Goal: Navigation & Orientation: Find specific page/section

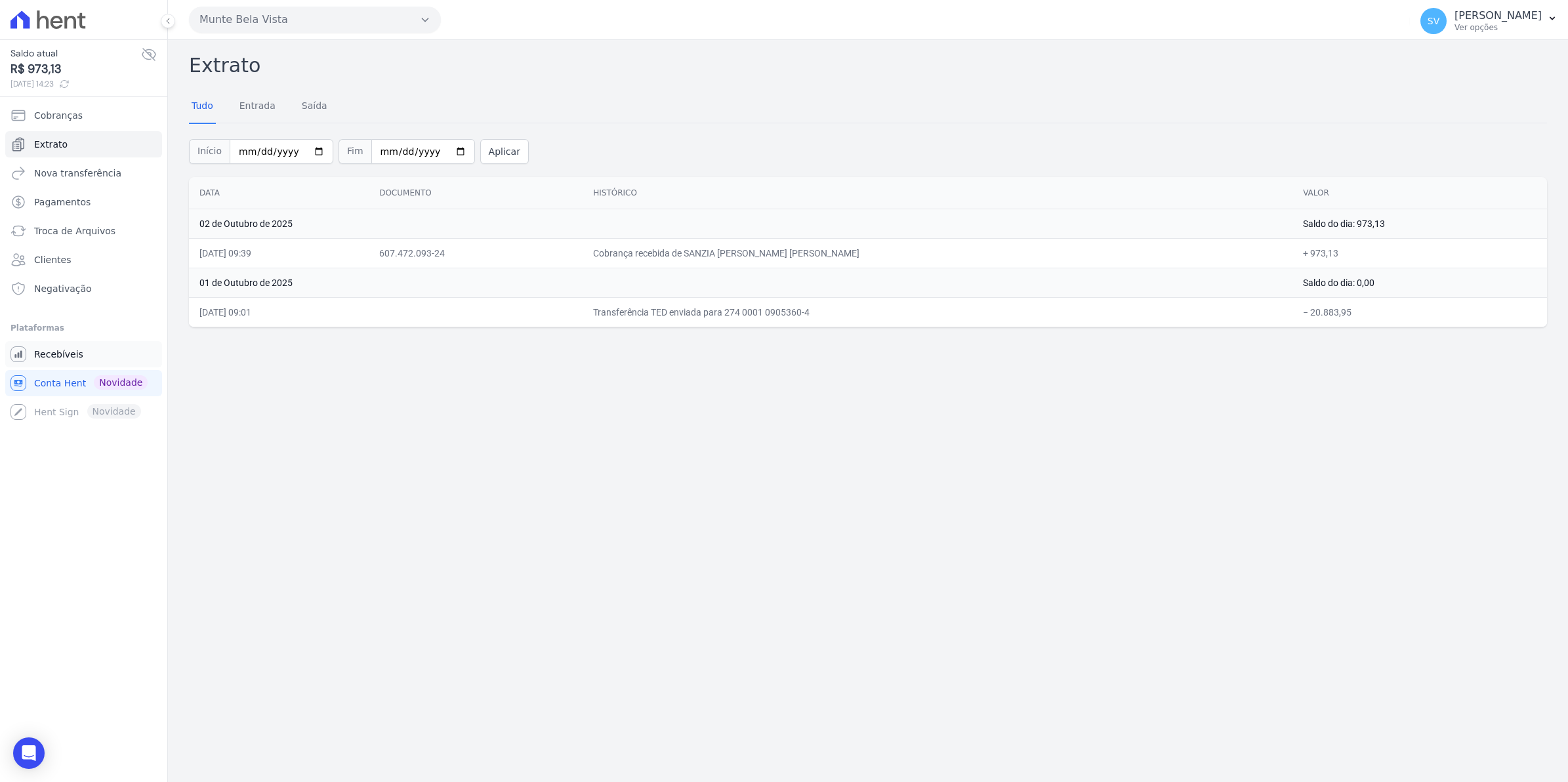
click at [56, 363] on link "Recebíveis" at bounding box center [84, 354] width 157 height 26
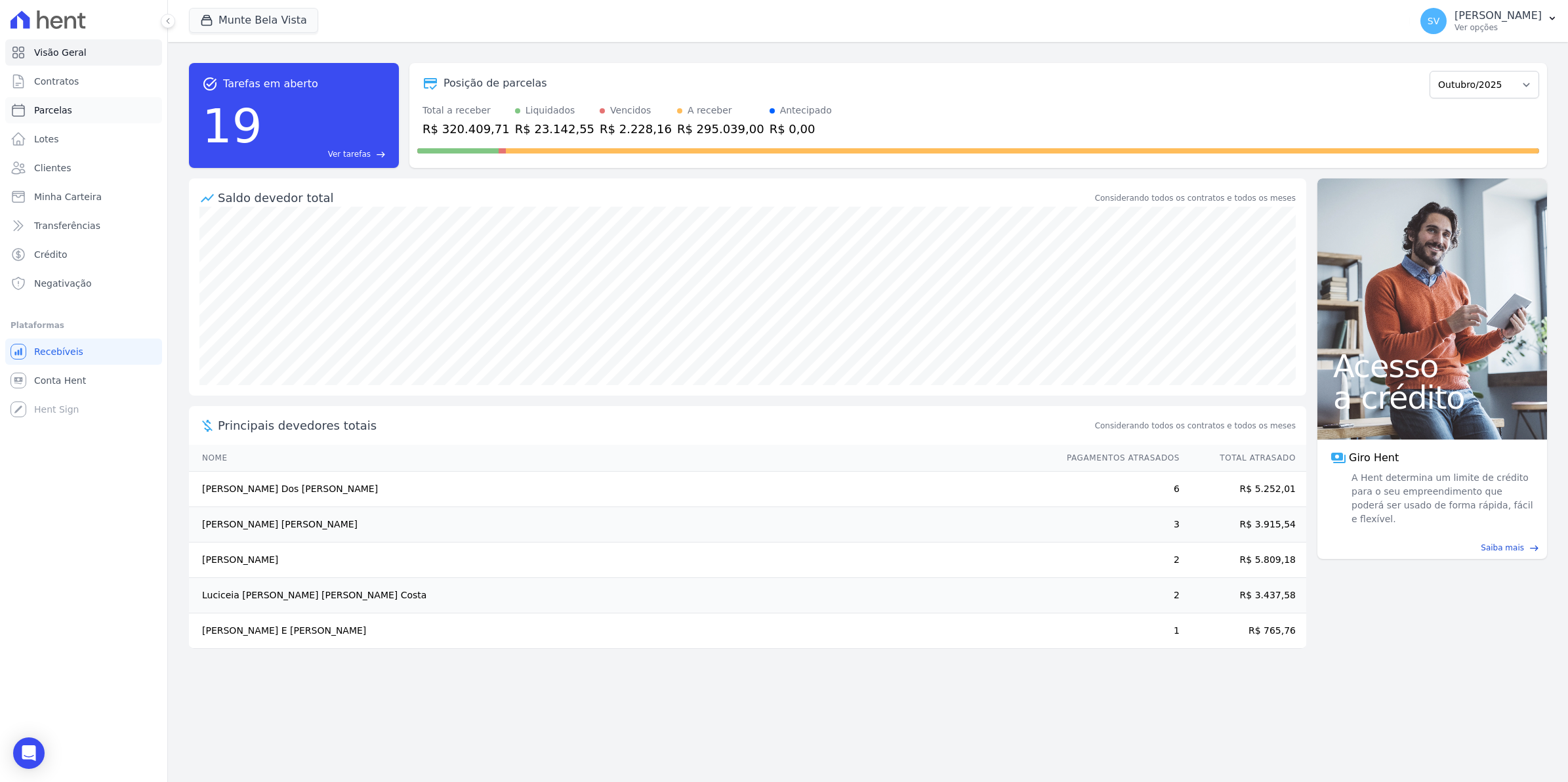
click at [49, 112] on span "Parcelas" at bounding box center [53, 110] width 38 height 13
select select
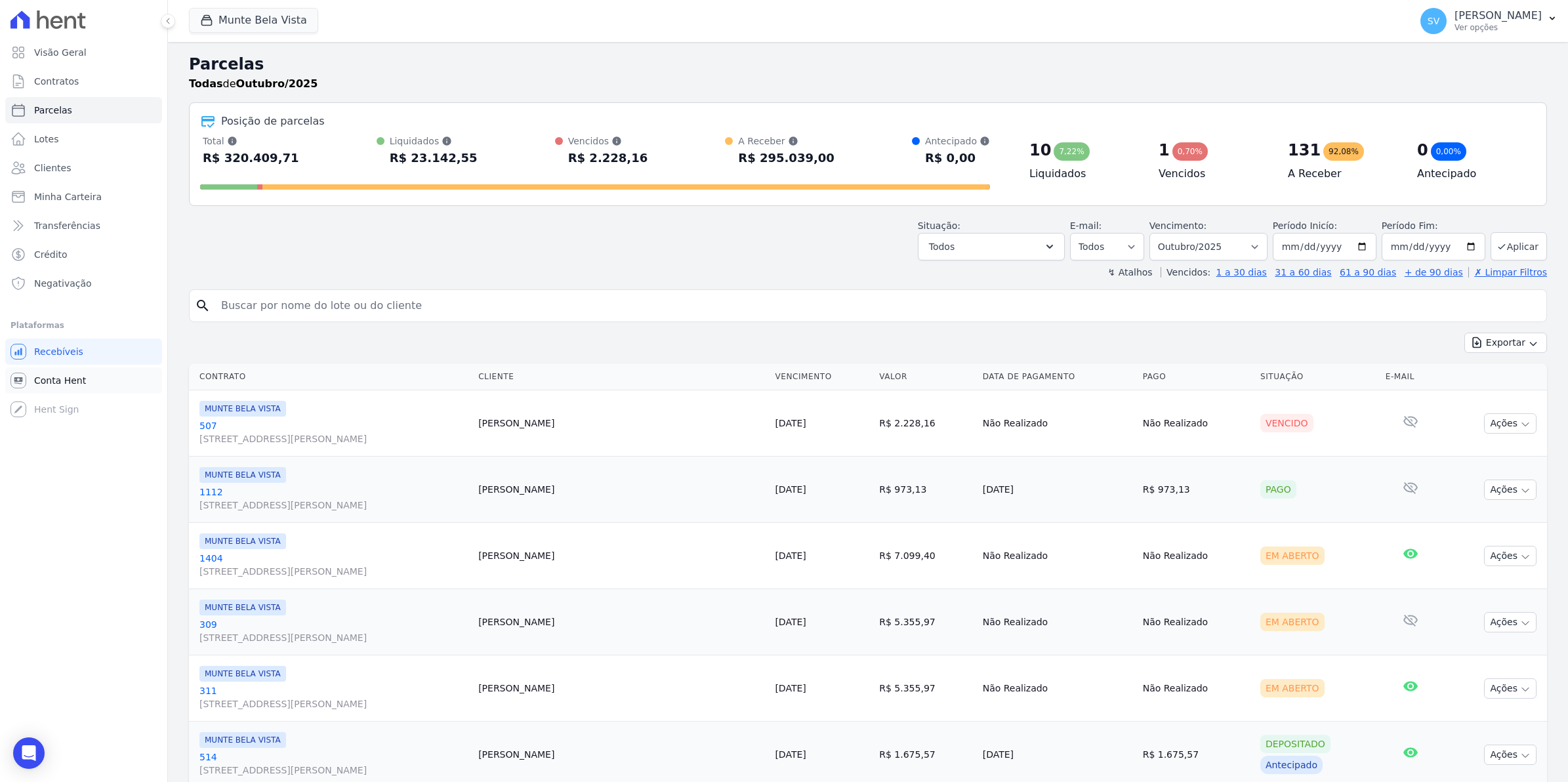
click at [48, 381] on span "Conta Hent" at bounding box center [59, 380] width 51 height 13
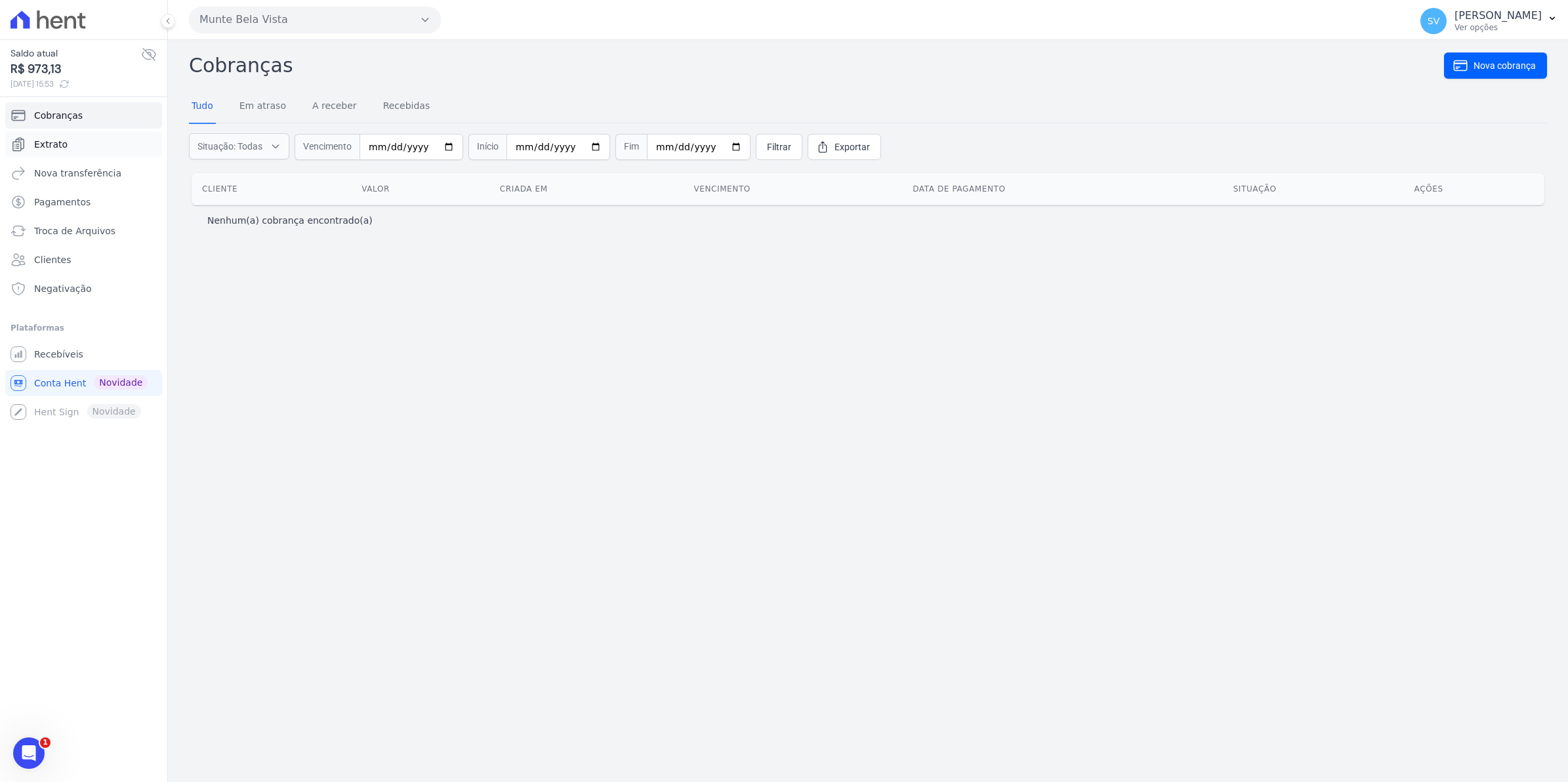
click at [28, 145] on link "Extrato" at bounding box center [84, 144] width 157 height 26
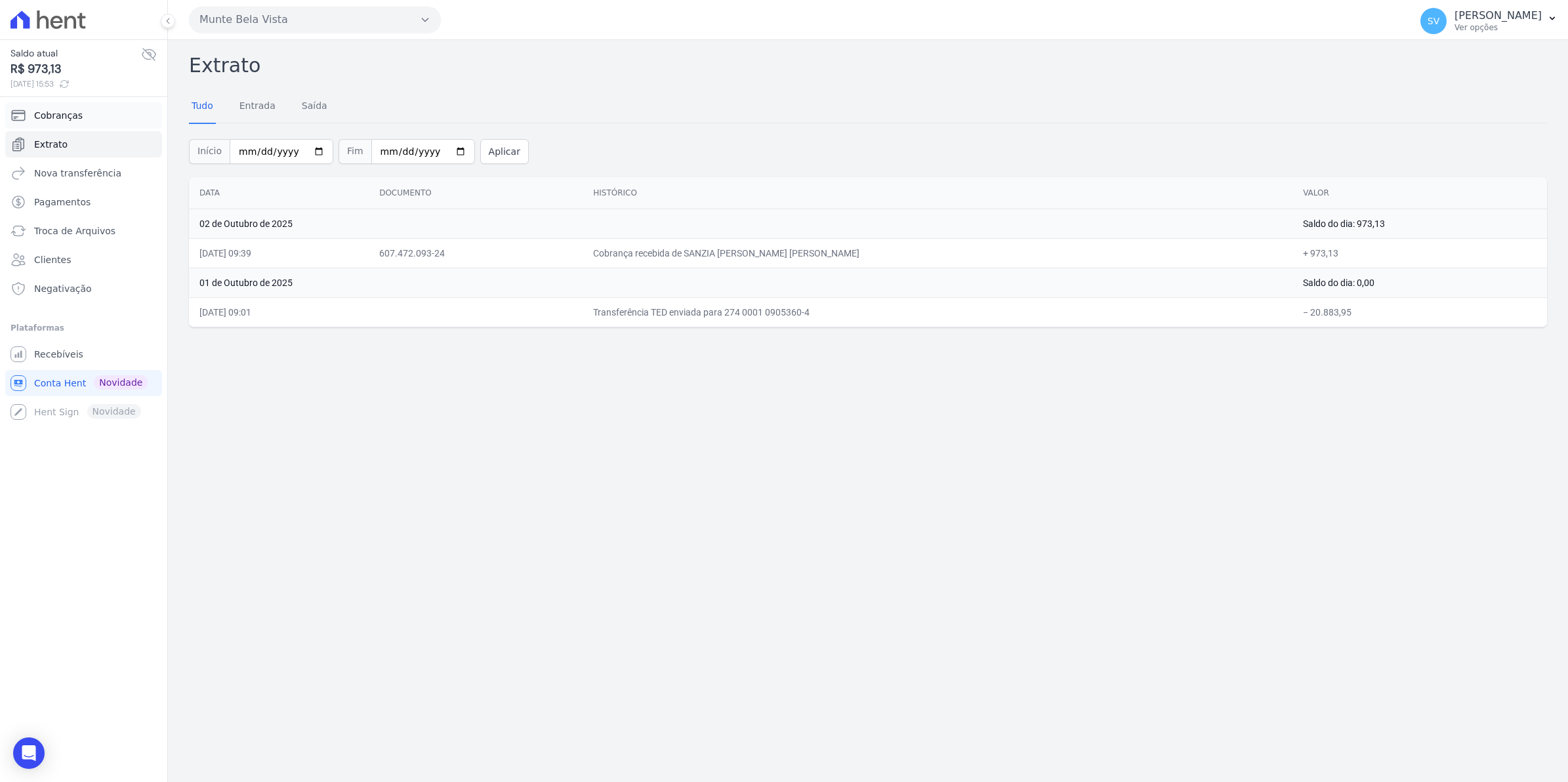
click at [70, 115] on span "Cobranças" at bounding box center [58, 115] width 48 height 13
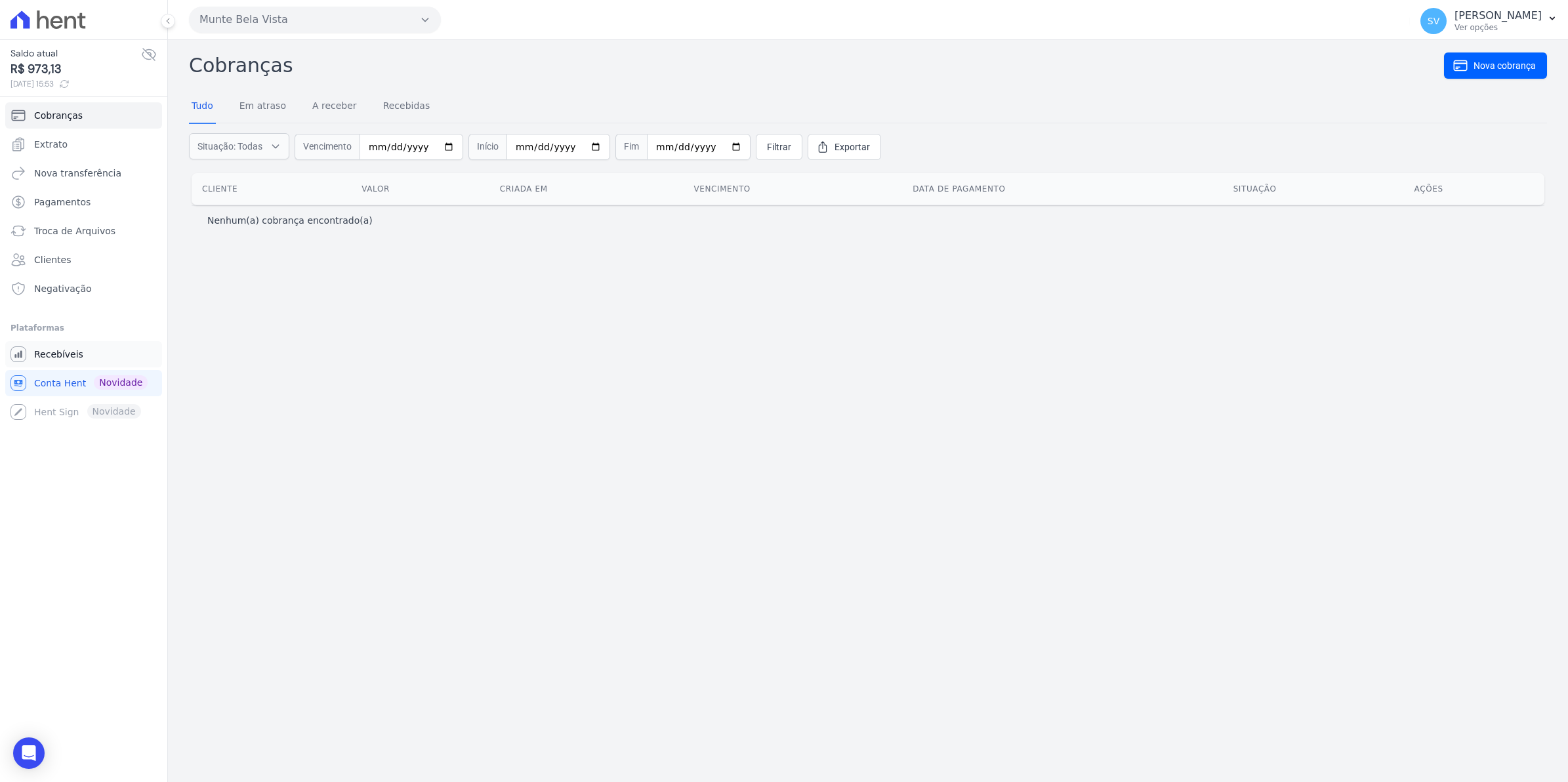
click at [61, 356] on span "Recebíveis" at bounding box center [58, 354] width 49 height 13
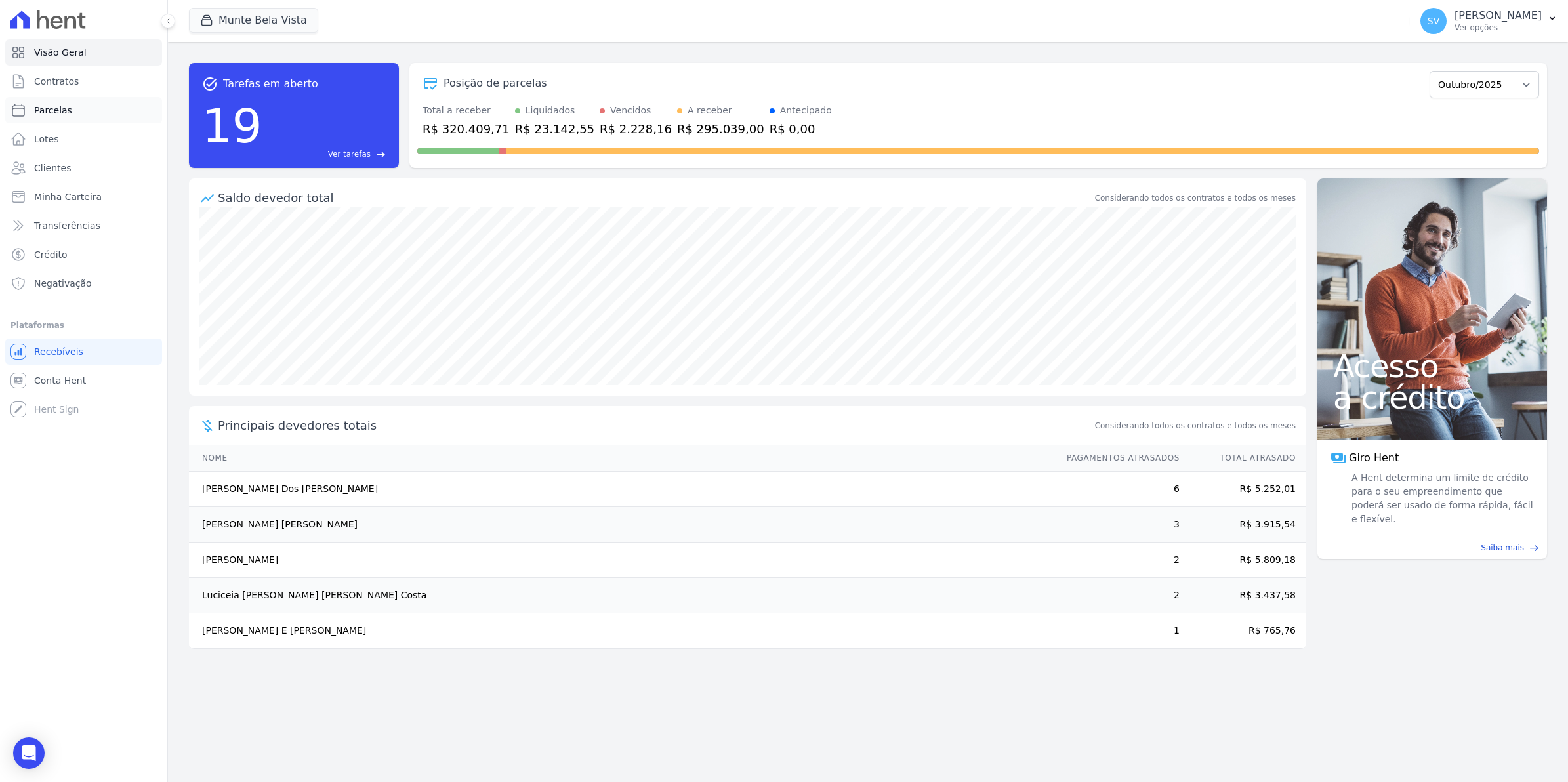
click at [60, 106] on span "Parcelas" at bounding box center [53, 110] width 38 height 13
select select
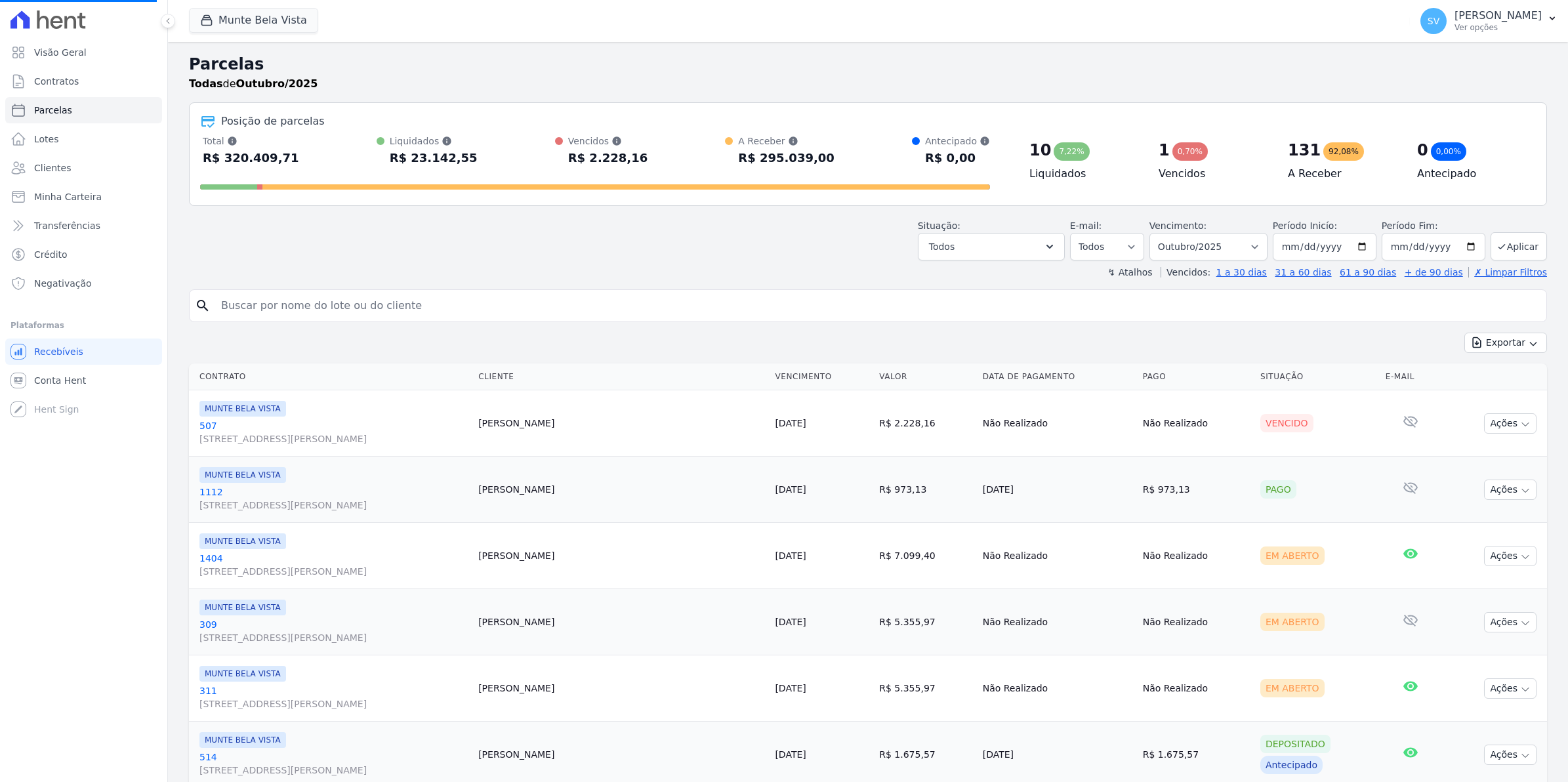
select select
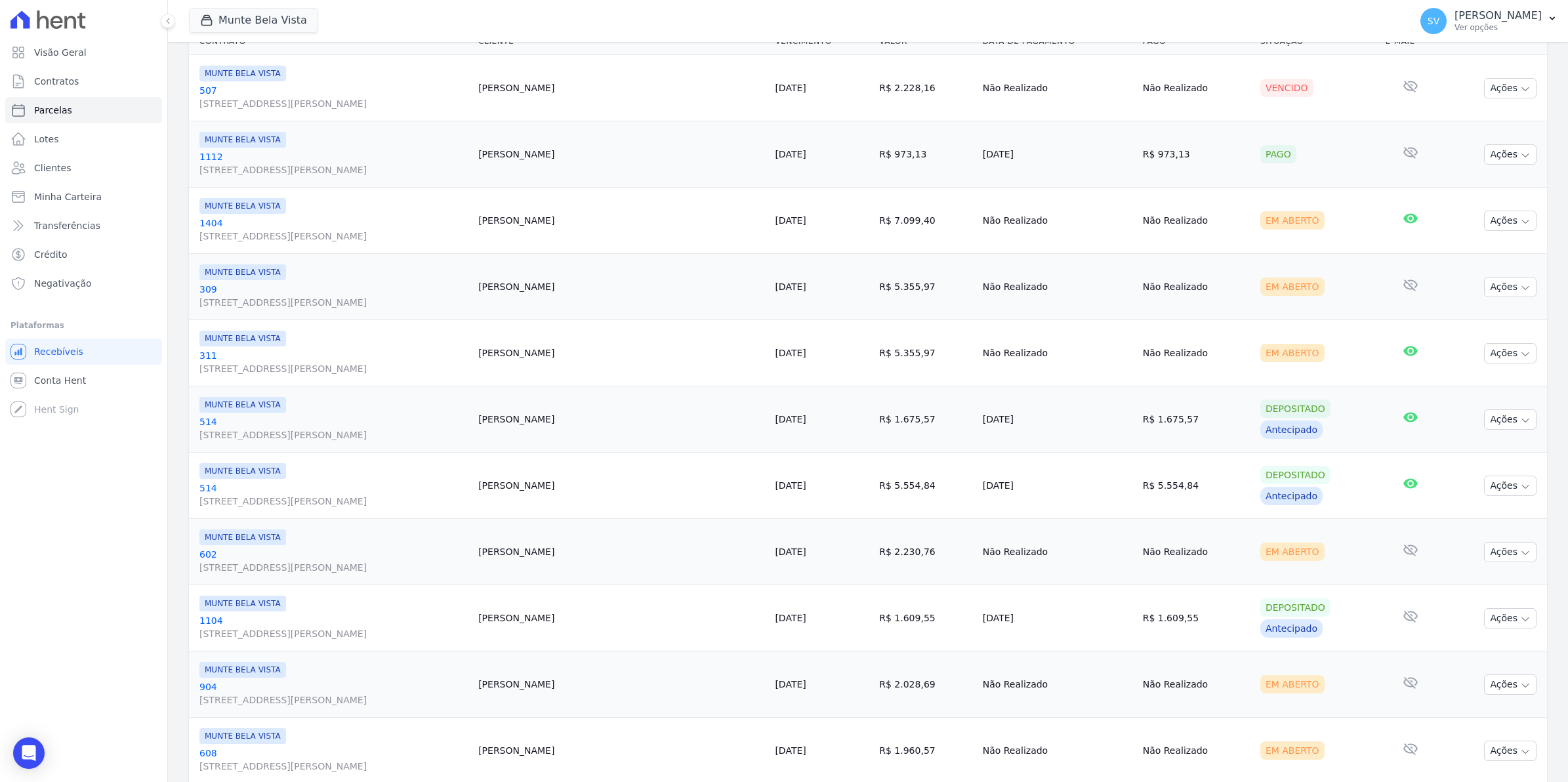
scroll to position [328, 0]
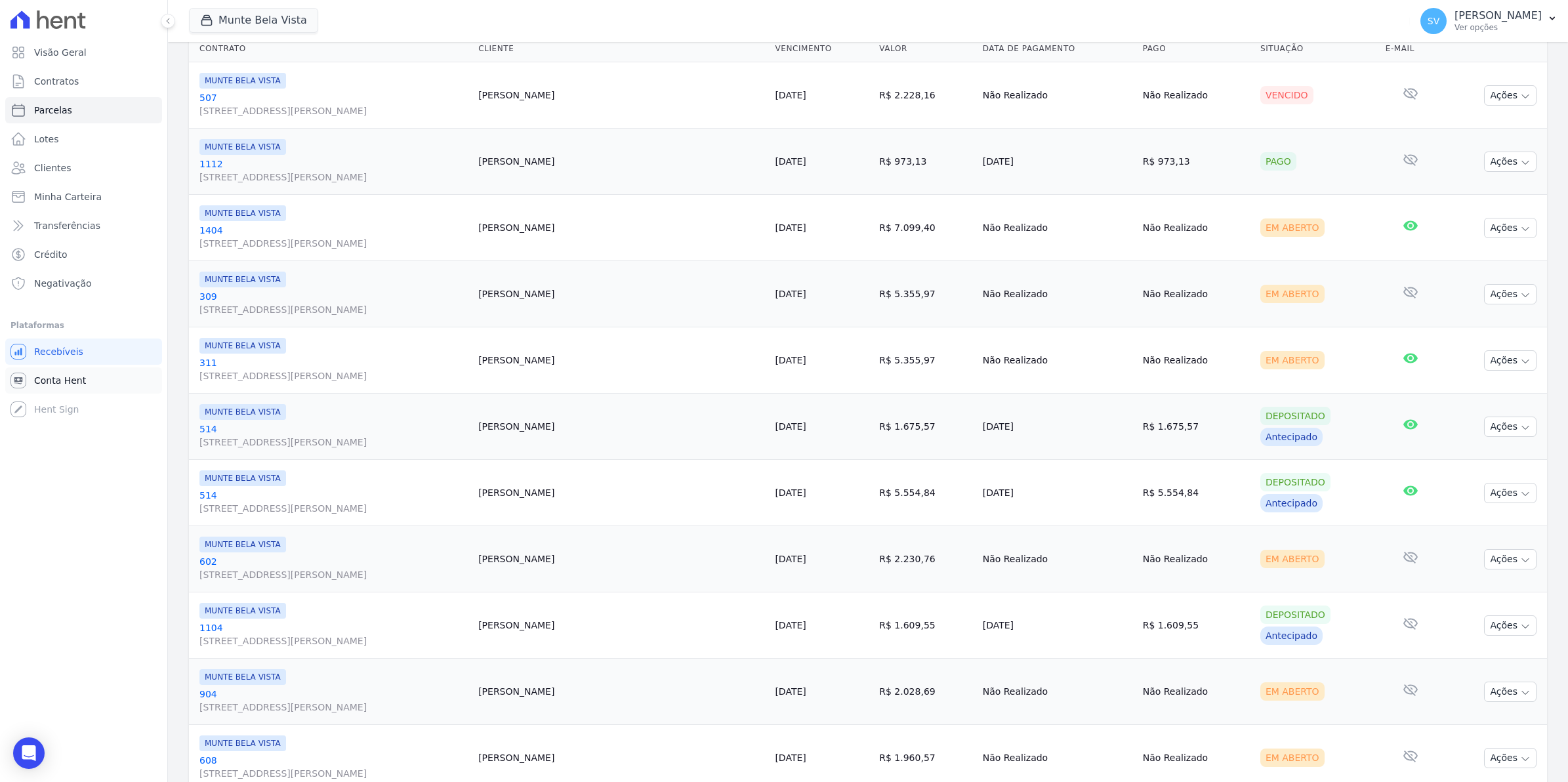
click at [63, 374] on span "Conta Hent" at bounding box center [59, 380] width 51 height 13
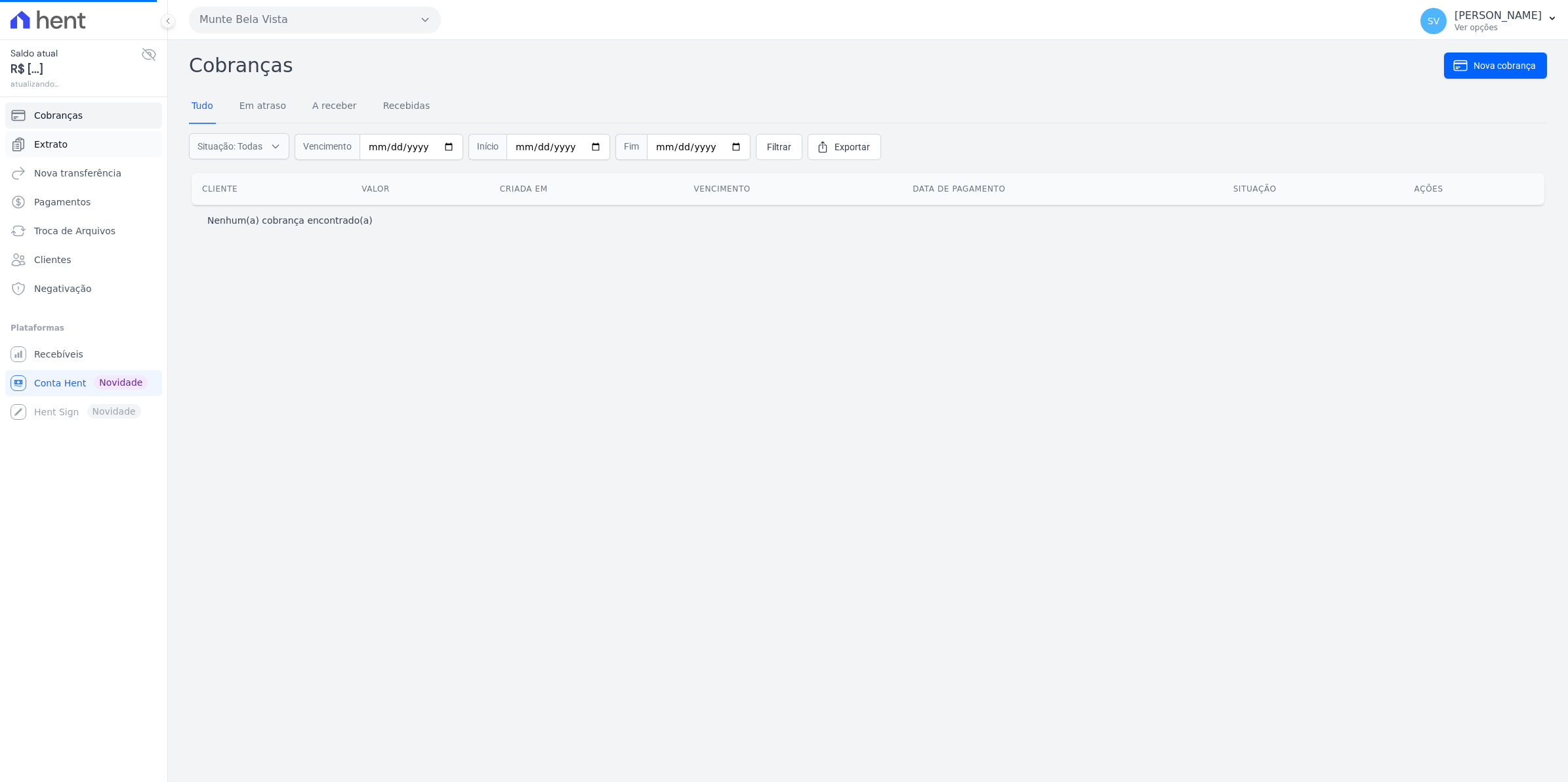
click at [62, 149] on span "Extrato" at bounding box center [51, 144] width 34 height 13
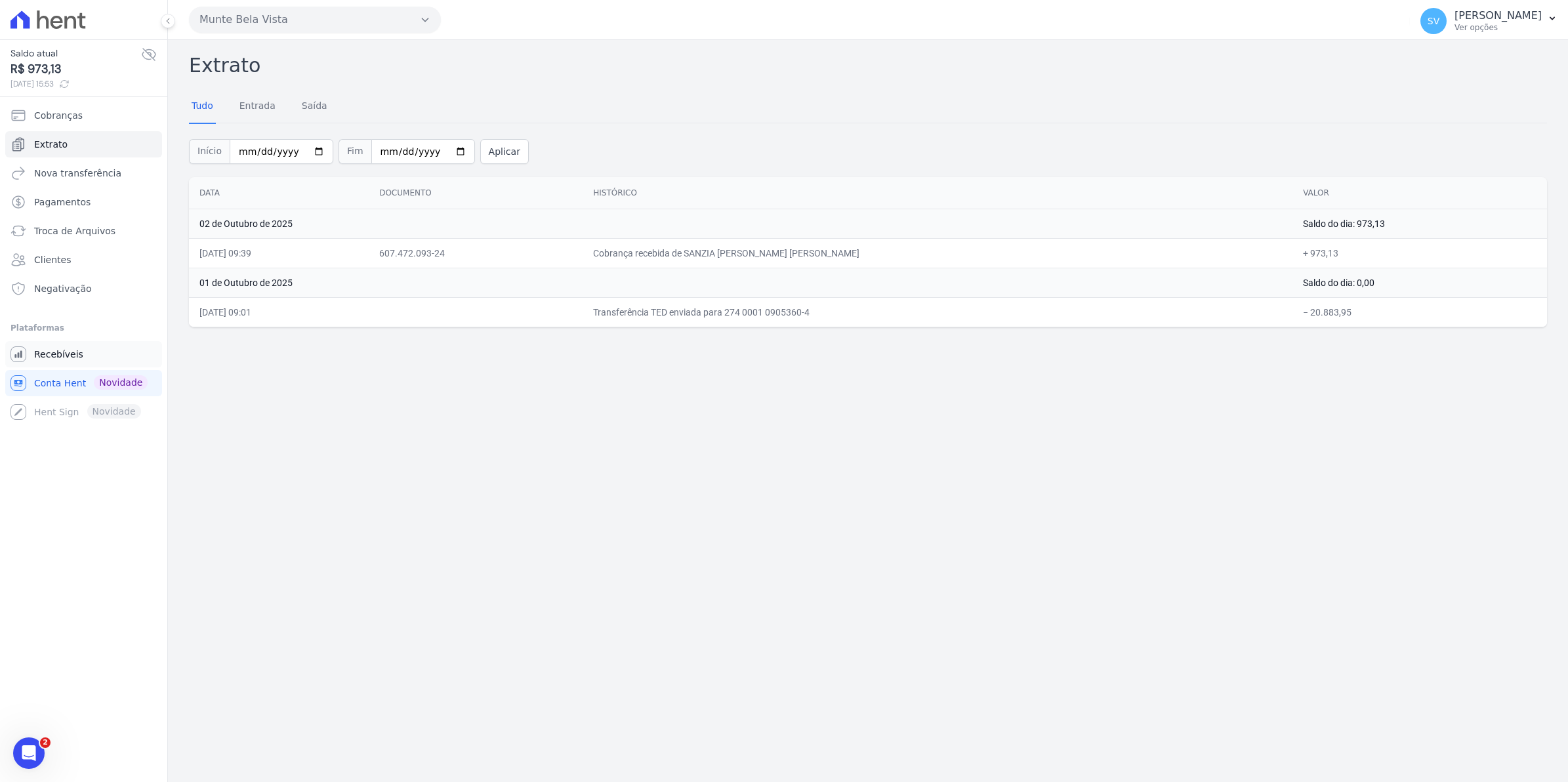
click at [34, 358] on span "Recebíveis" at bounding box center [58, 354] width 49 height 13
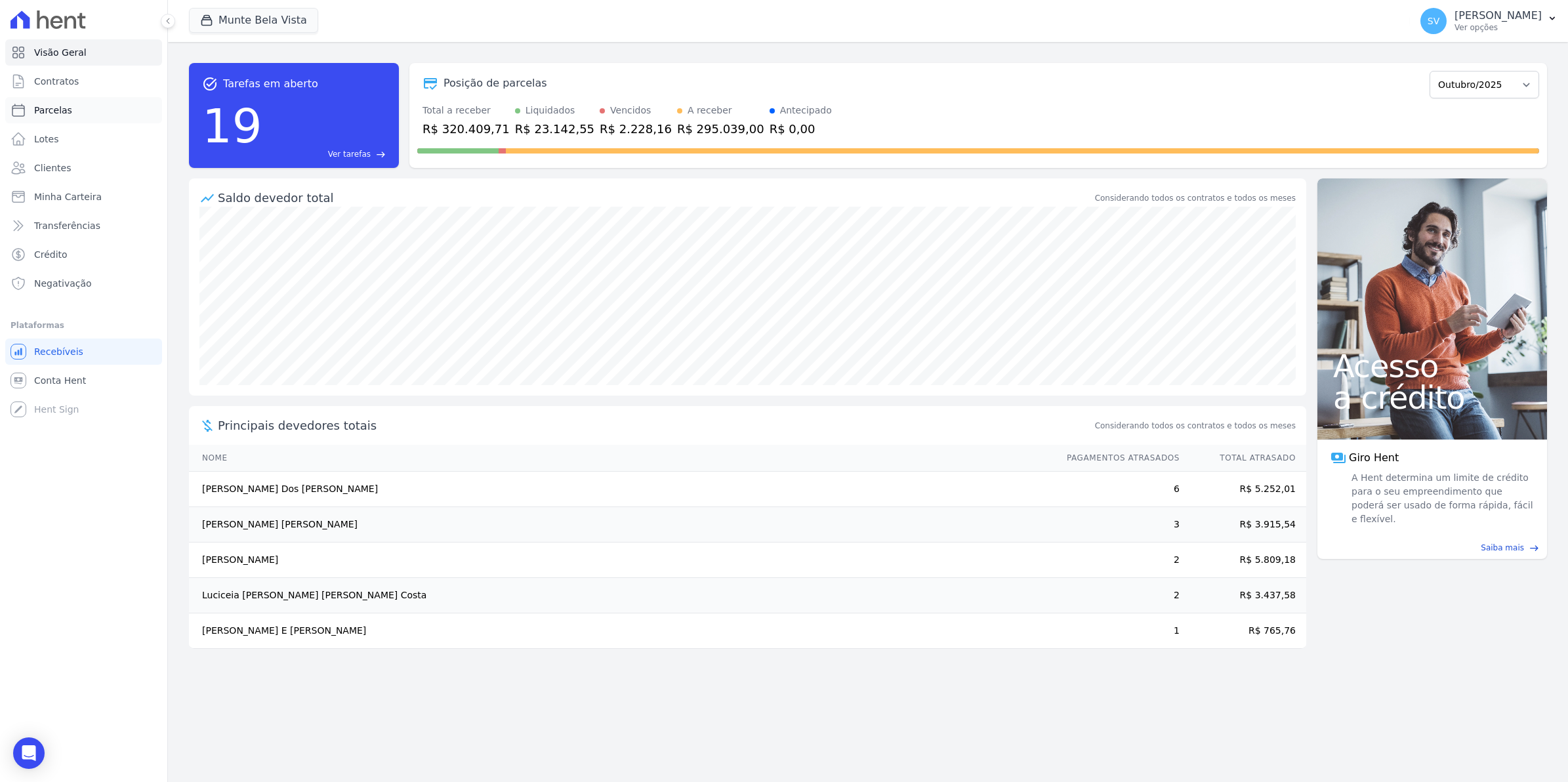
click at [57, 111] on span "Parcelas" at bounding box center [53, 110] width 38 height 13
select select
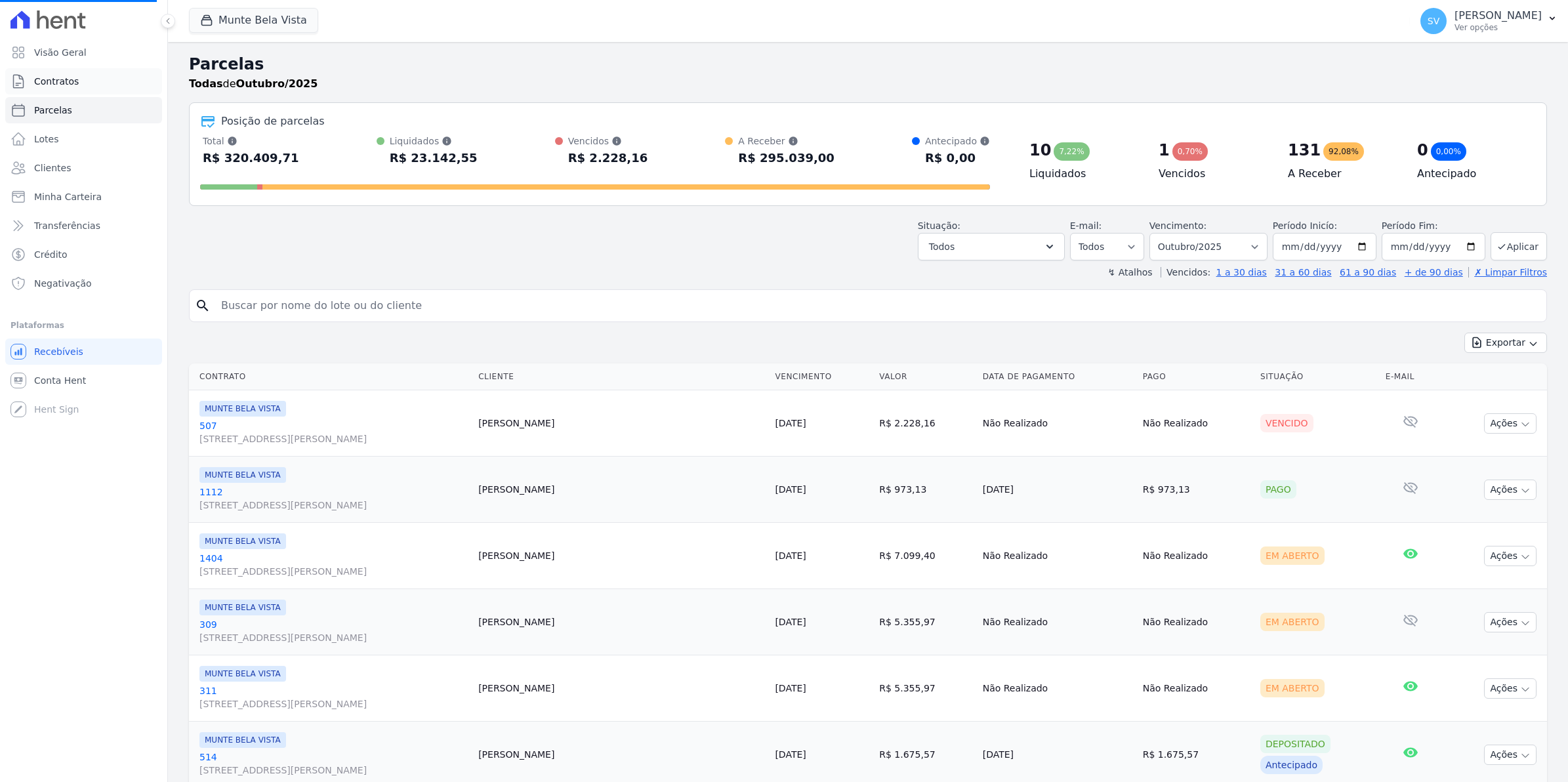
select select
click at [74, 80] on span "Contratos" at bounding box center [56, 81] width 45 height 13
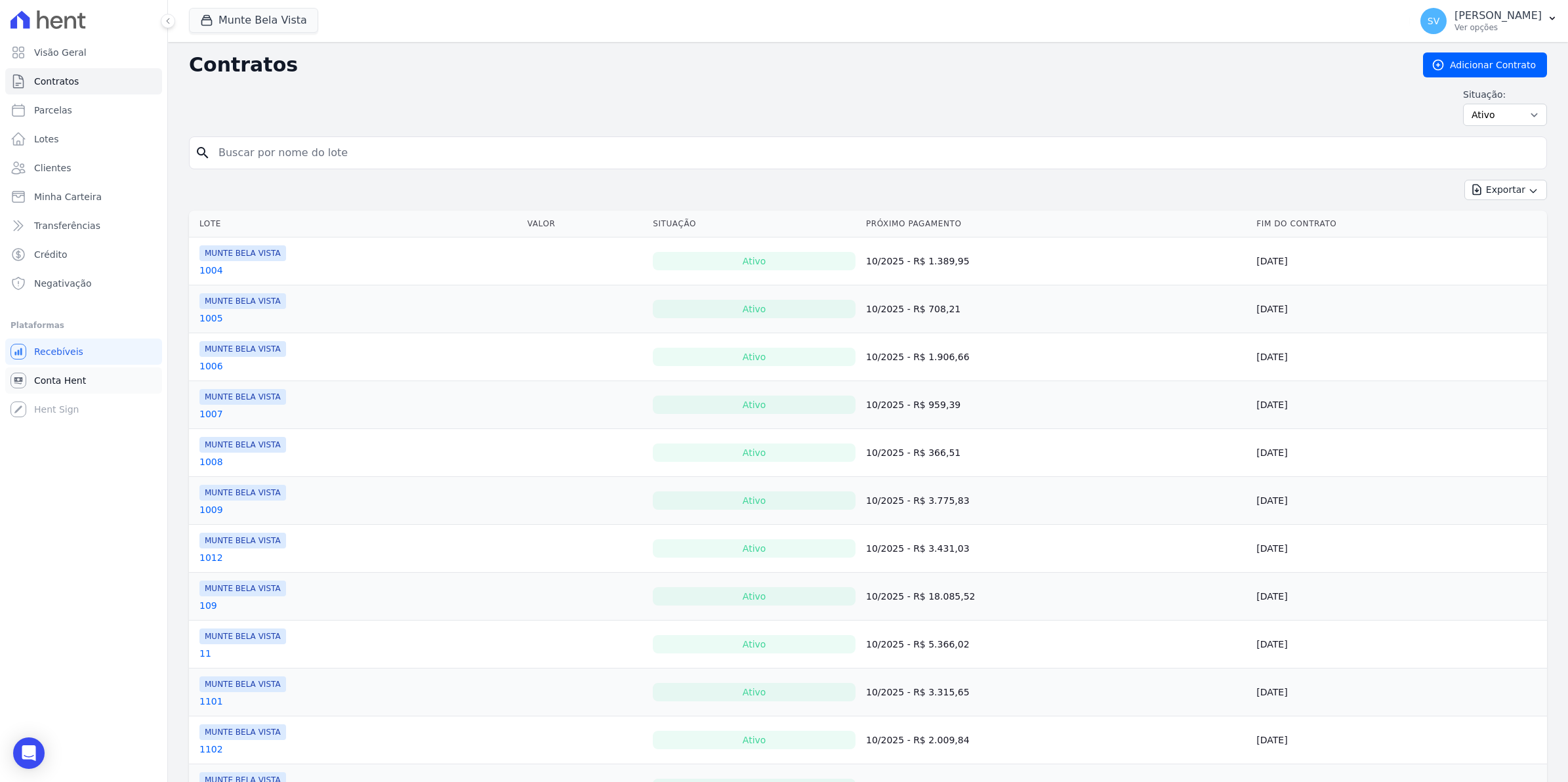
click at [48, 376] on span "Conta Hent" at bounding box center [59, 380] width 51 height 13
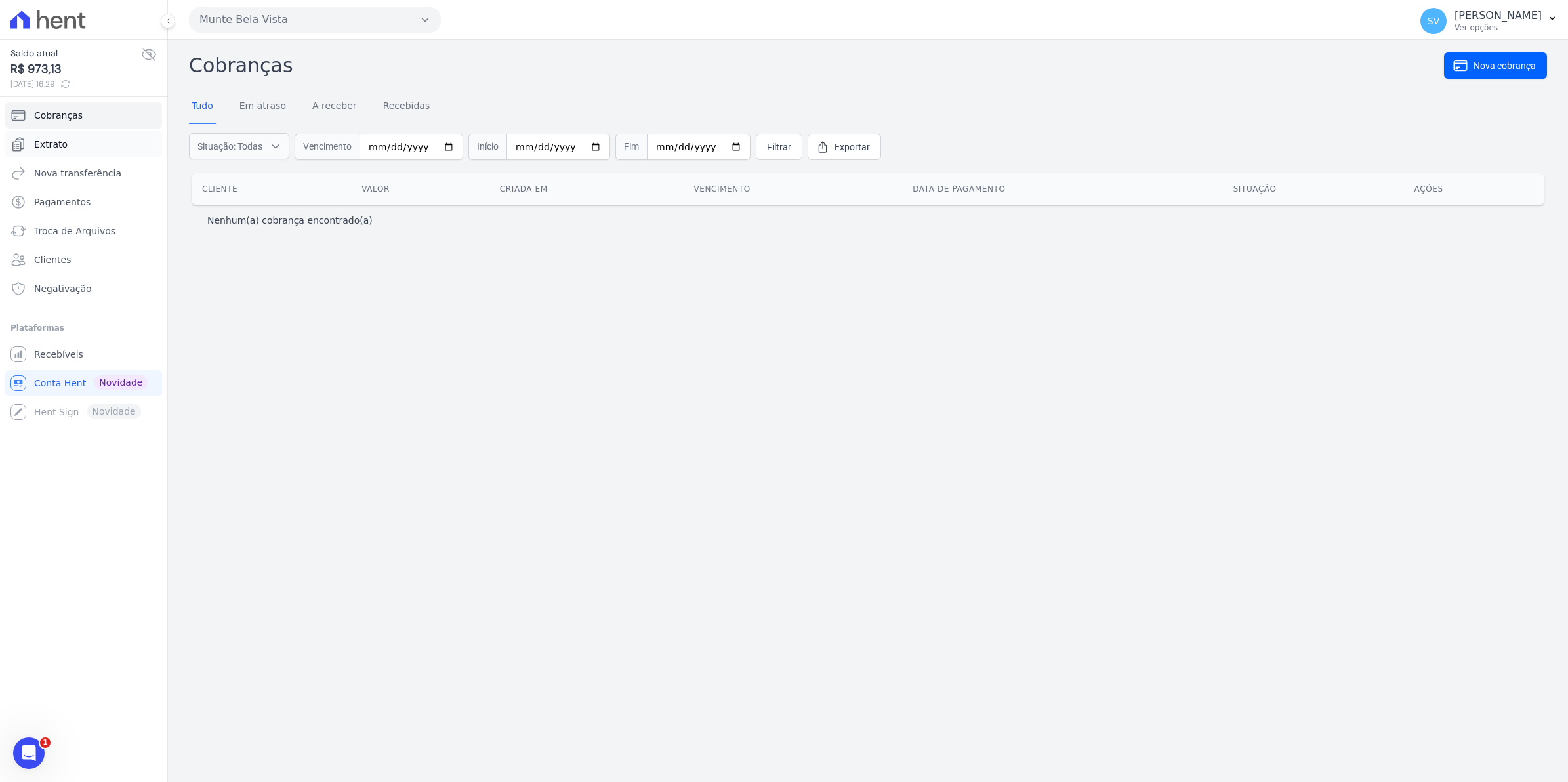
click at [61, 140] on span "Extrato" at bounding box center [51, 144] width 34 height 13
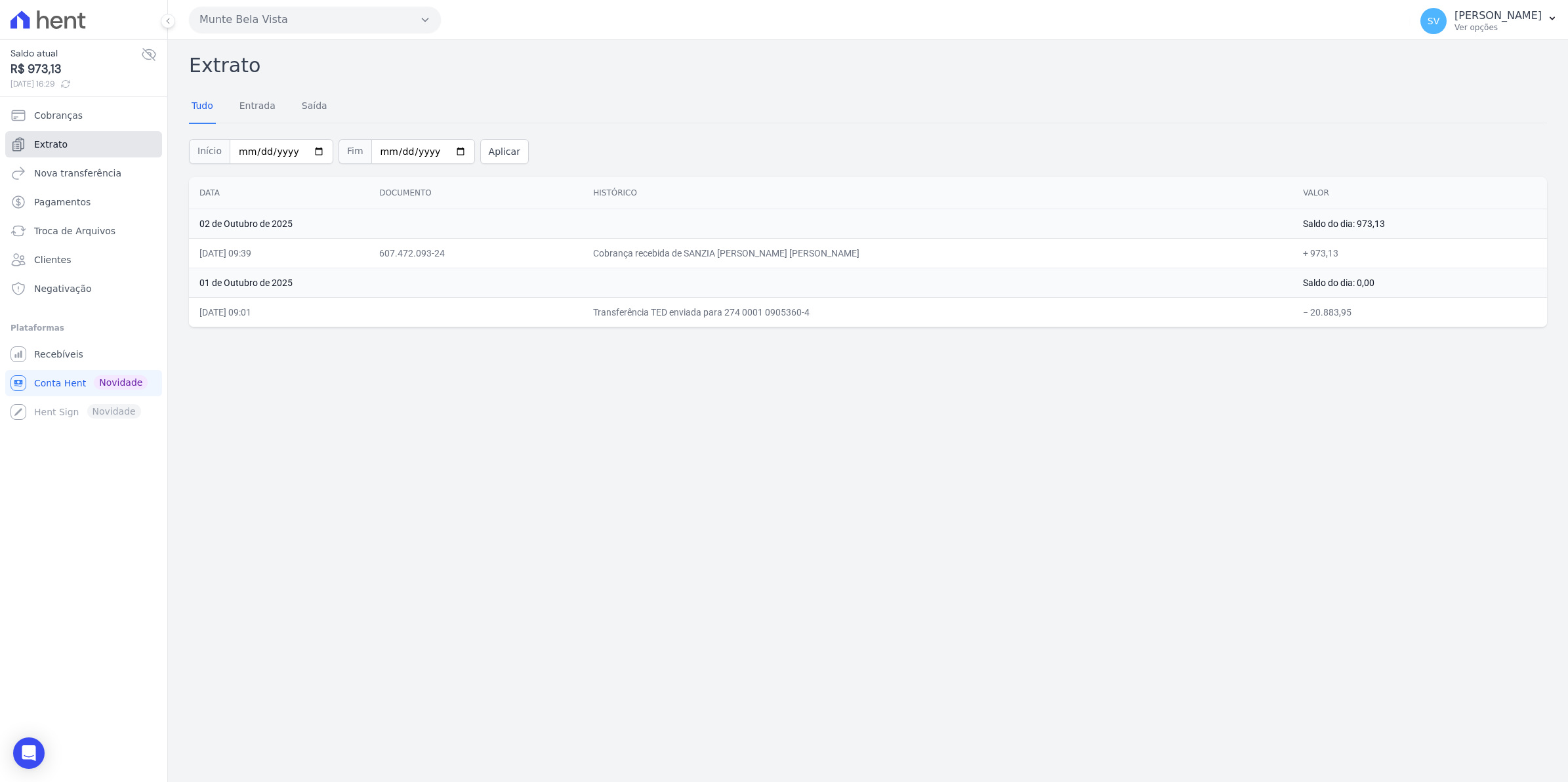
click at [76, 146] on link "Extrato" at bounding box center [84, 144] width 157 height 26
